Goal: Task Accomplishment & Management: Manage account settings

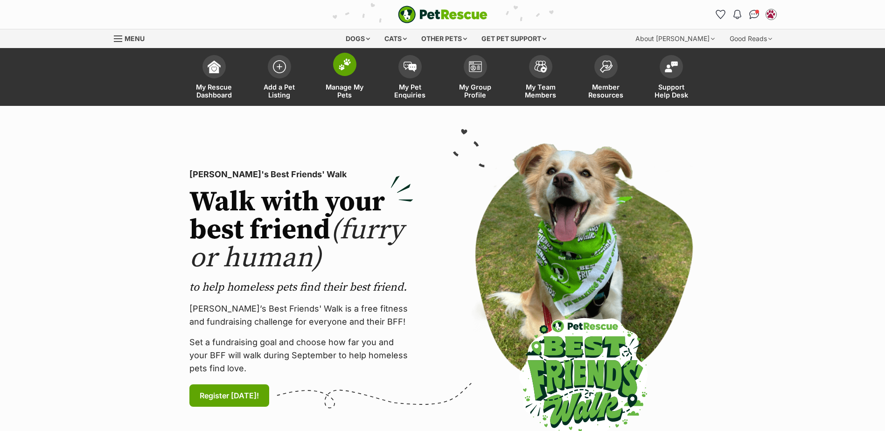
click at [348, 80] on link "Manage My Pets" at bounding box center [344, 78] width 65 height 56
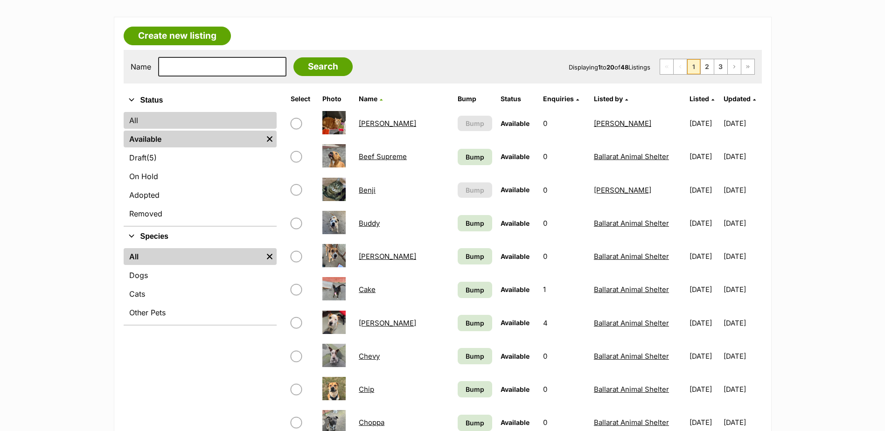
scroll to position [140, 0]
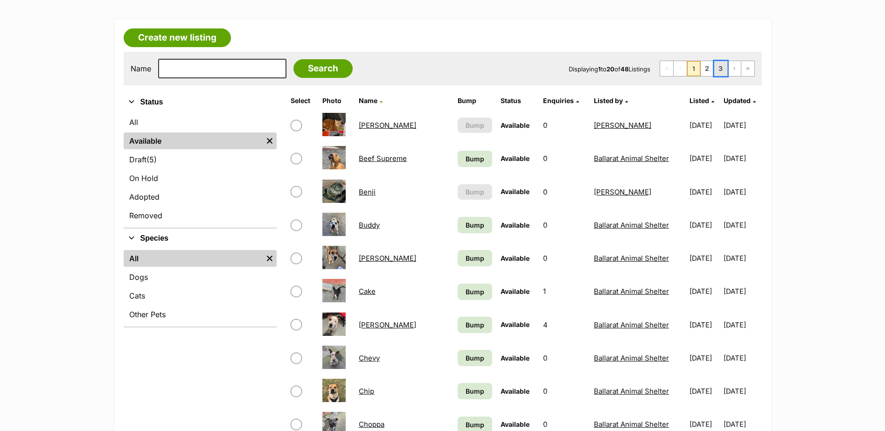
click at [715, 72] on link "3" at bounding box center [721, 68] width 13 height 15
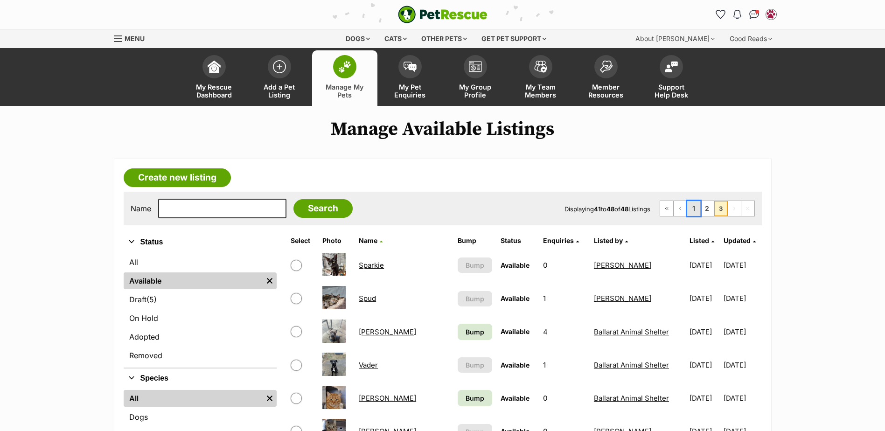
click at [693, 203] on link "1" at bounding box center [693, 208] width 13 height 15
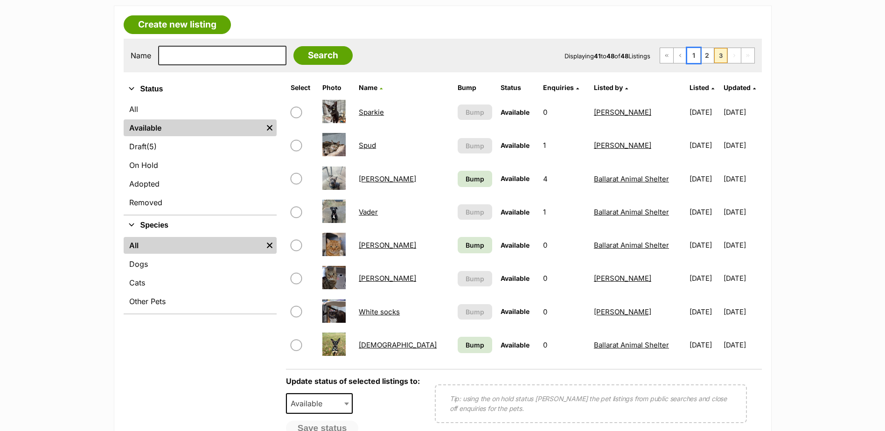
scroll to position [233, 0]
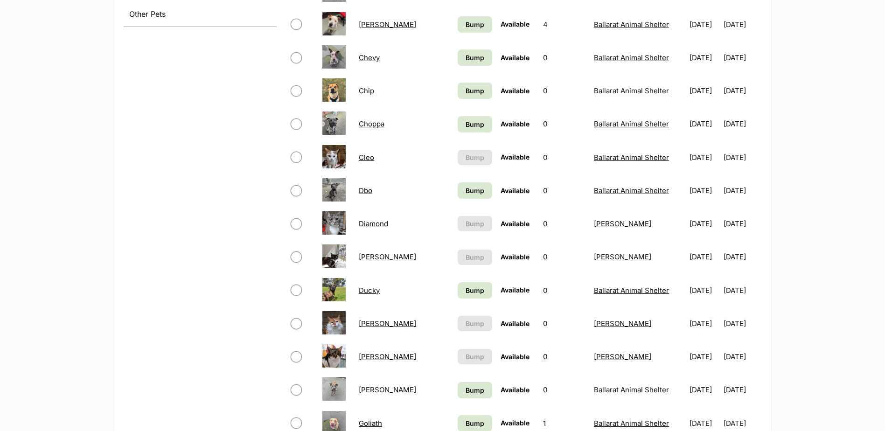
scroll to position [560, 0]
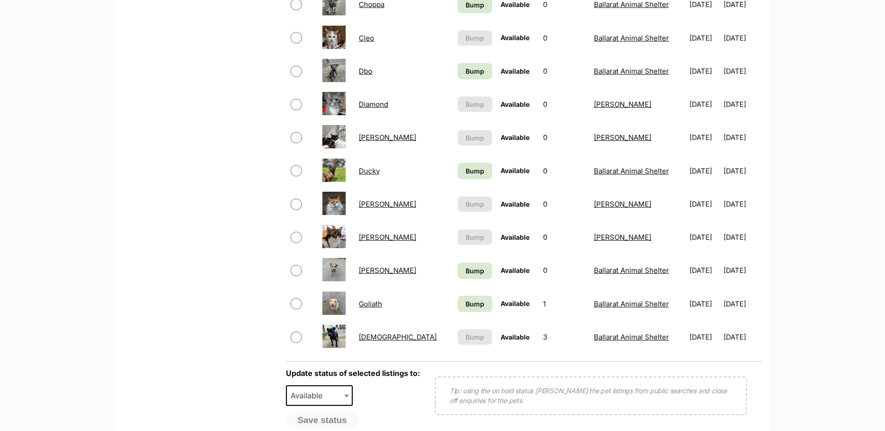
click at [371, 341] on link "[DEMOGRAPHIC_DATA]" at bounding box center [398, 337] width 78 height 9
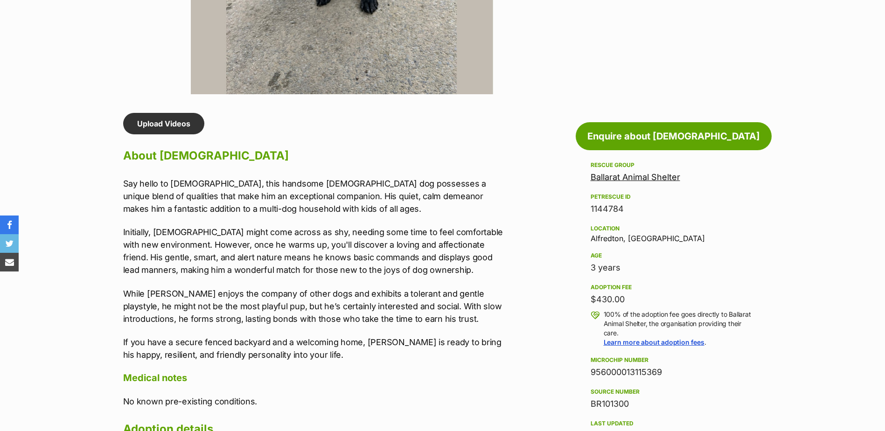
click at [263, 246] on p "Initially, [DEMOGRAPHIC_DATA] might come across as shy, needing some time to fe…" at bounding box center [316, 251] width 386 height 50
